Goal: Check status: Check status

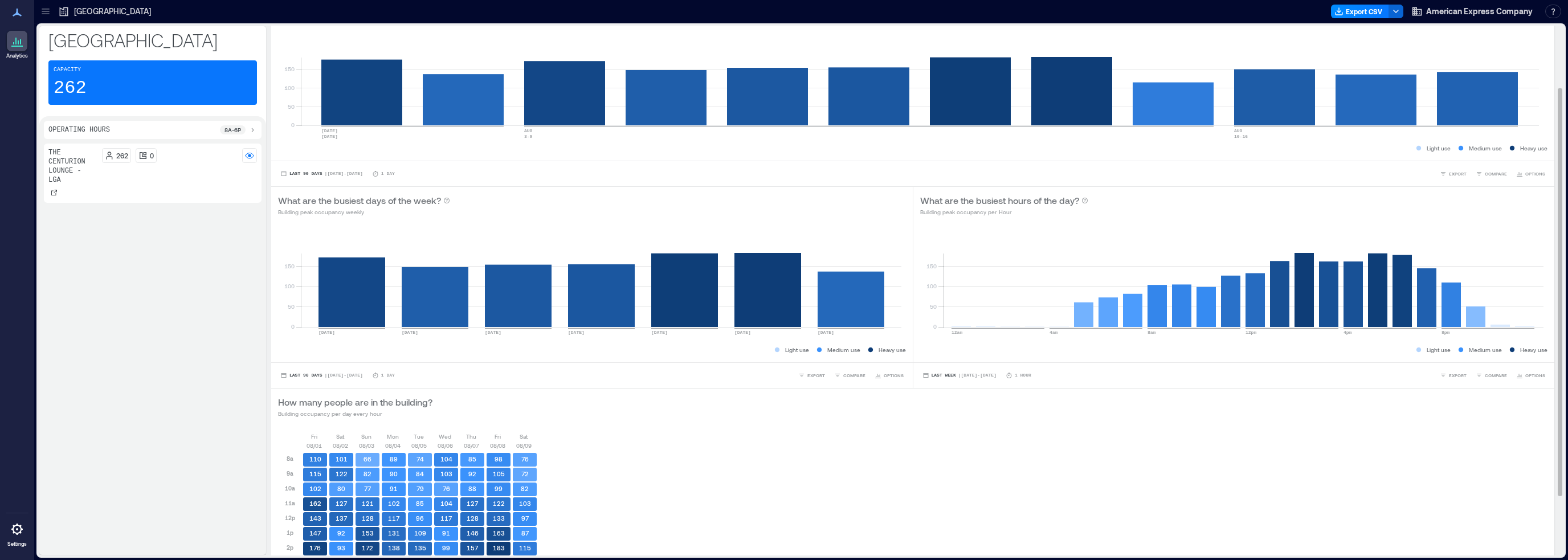
scroll to position [158, 0]
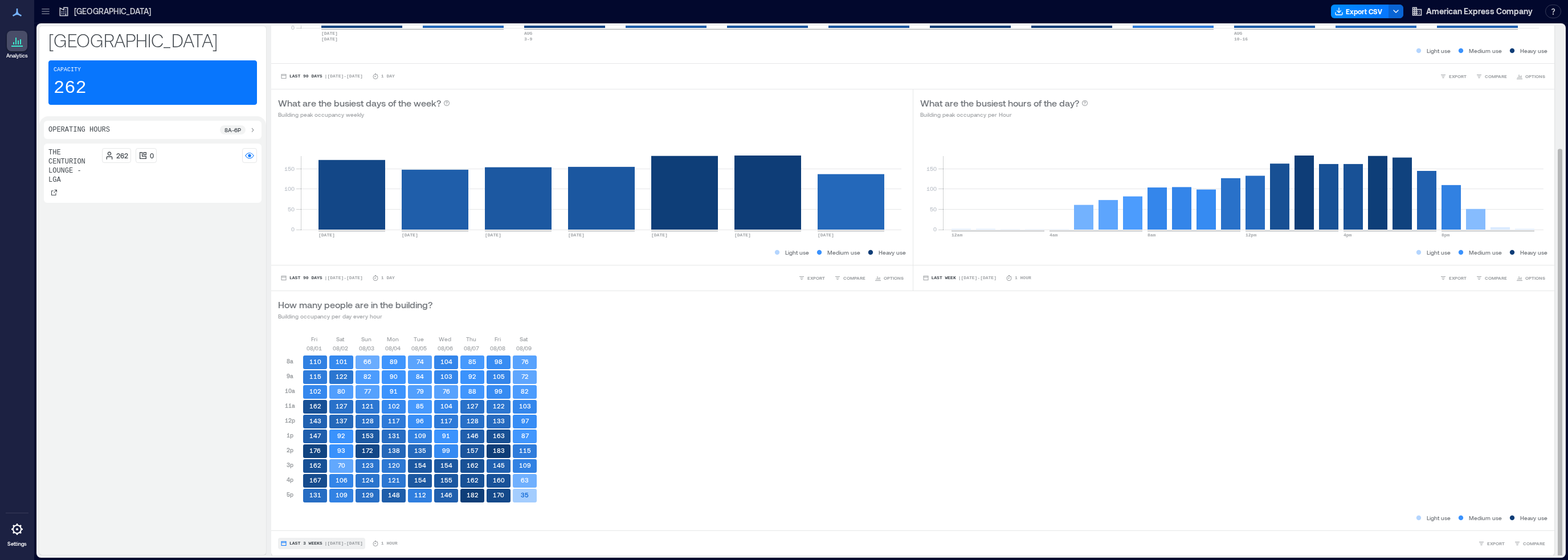
click at [298, 543] on span "Last 3 Weeks" at bounding box center [306, 543] width 33 height 0
click at [298, 478] on span "Last 7 Days" at bounding box center [308, 477] width 37 height 8
